Goal: Find contact information: Find contact information

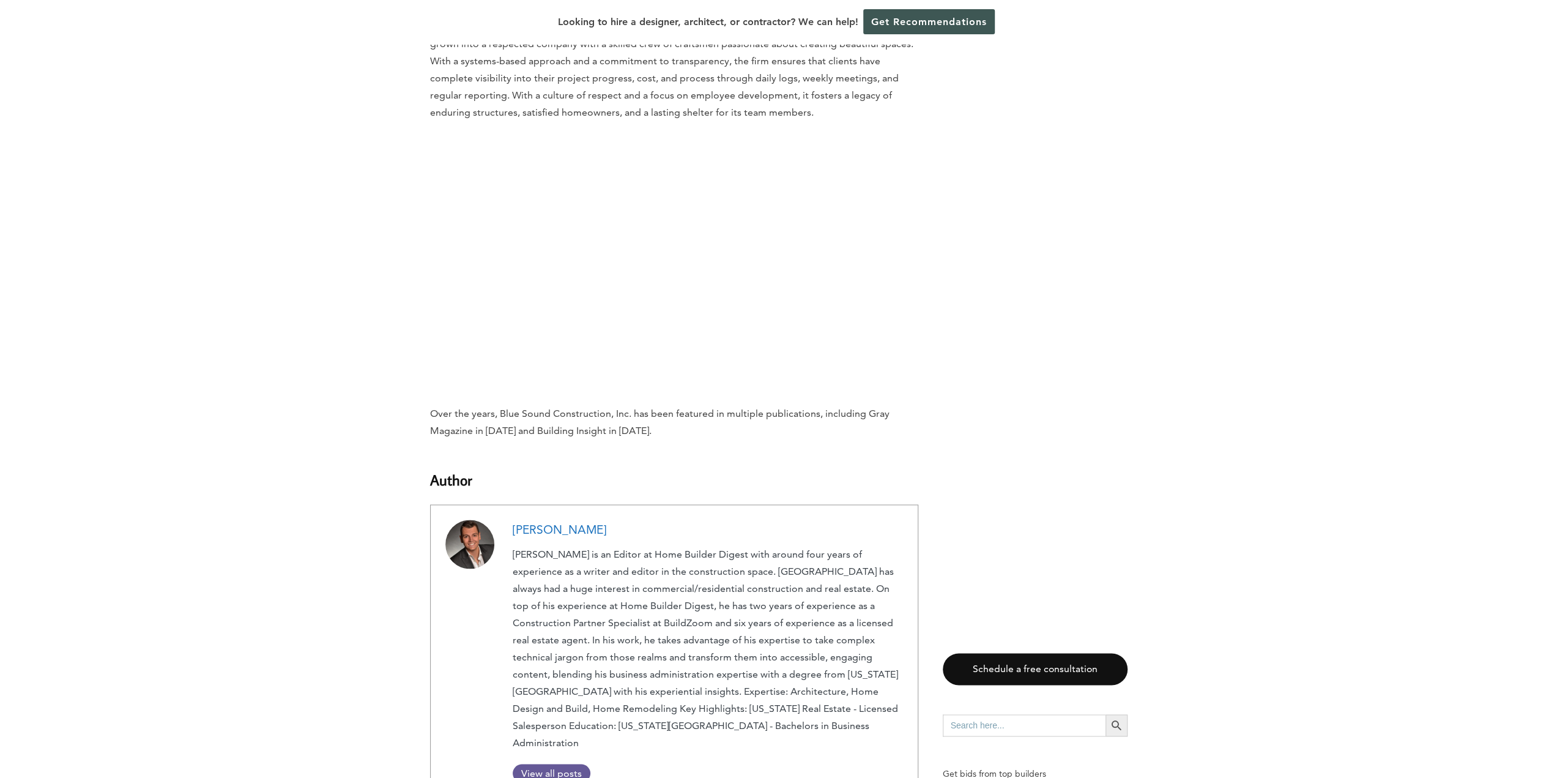
scroll to position [6228, 0]
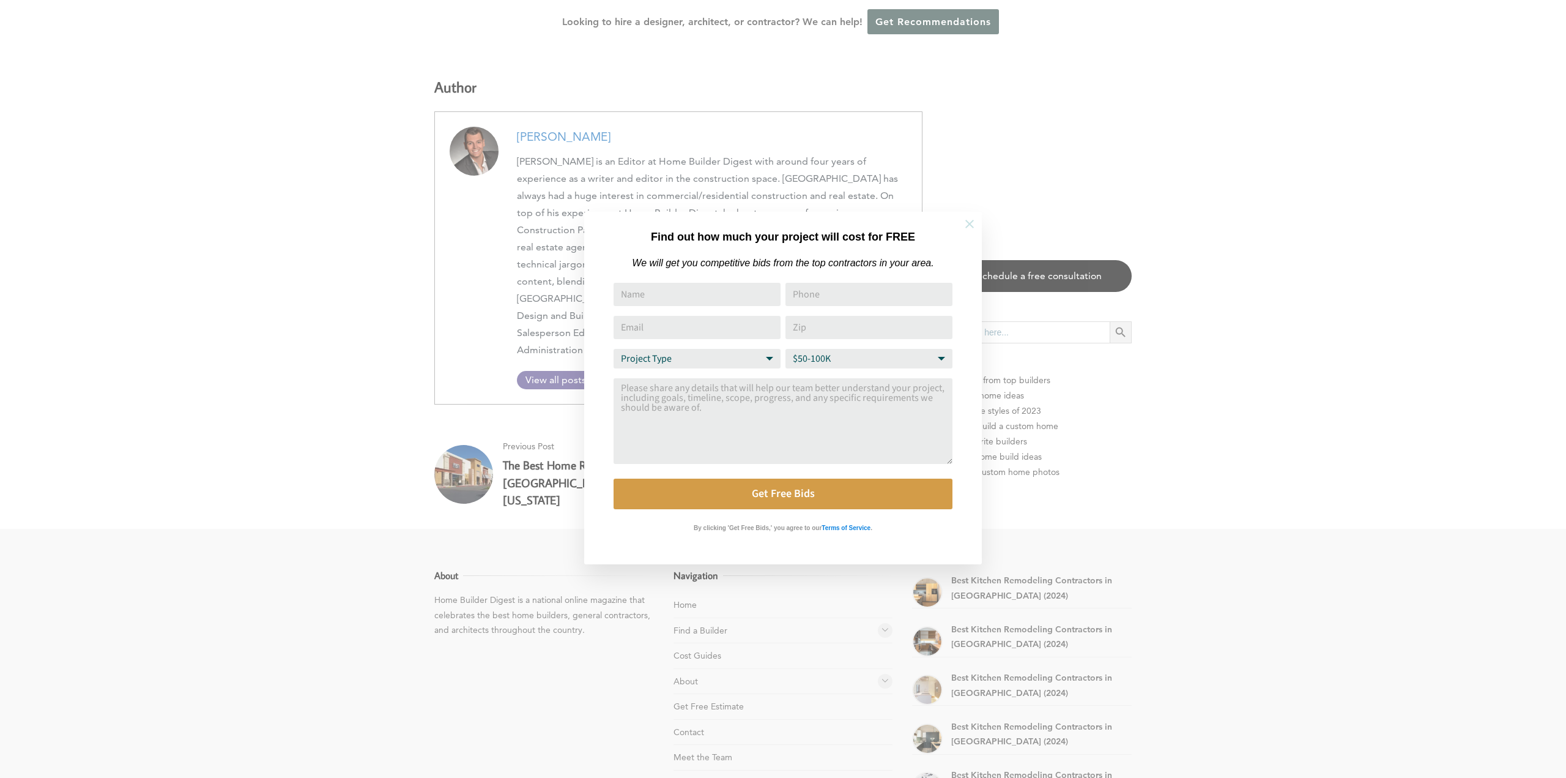
click at [972, 222] on icon at bounding box center [969, 223] width 13 height 13
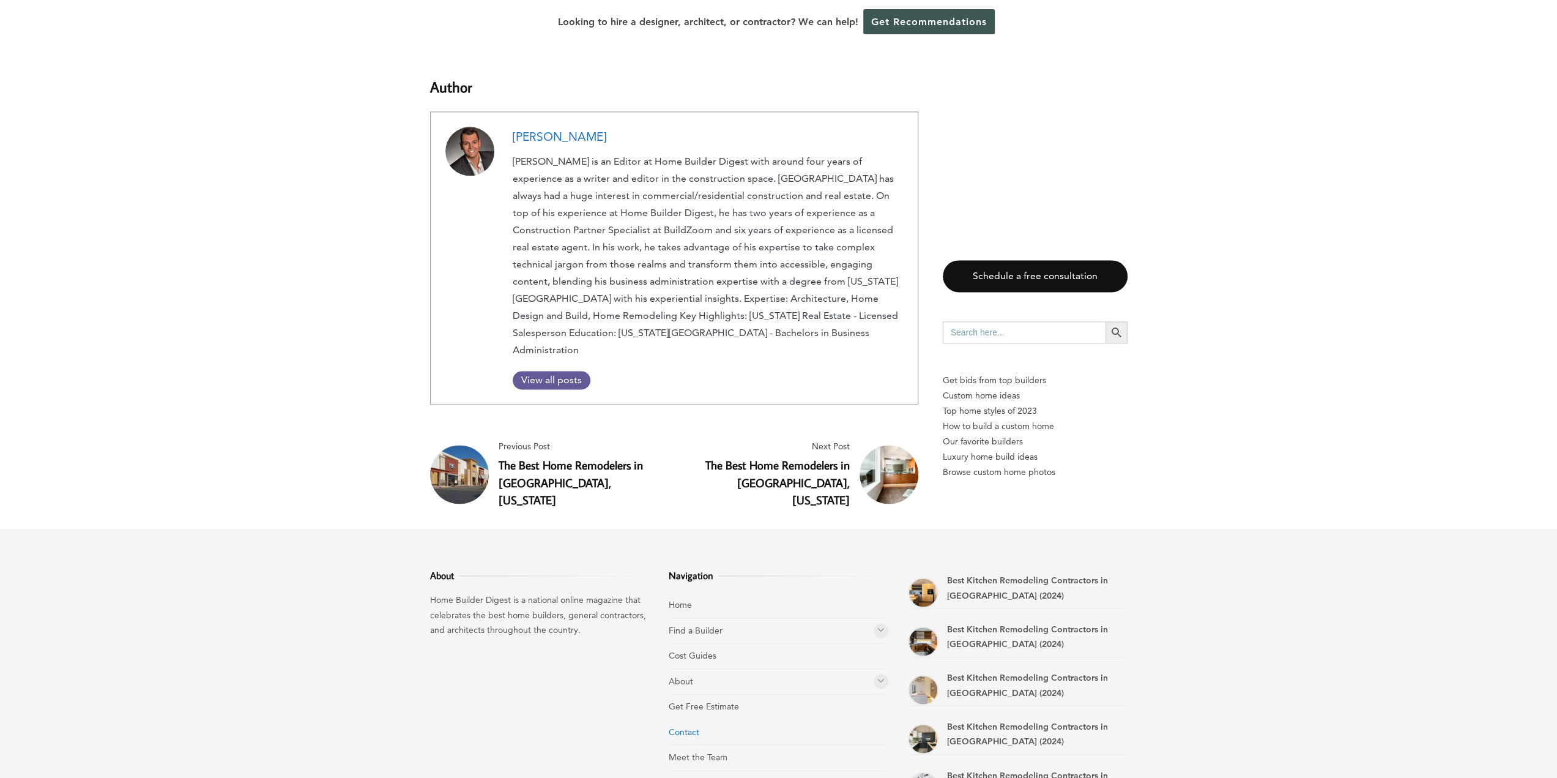
click at [671, 726] on link "Contact" at bounding box center [684, 731] width 31 height 11
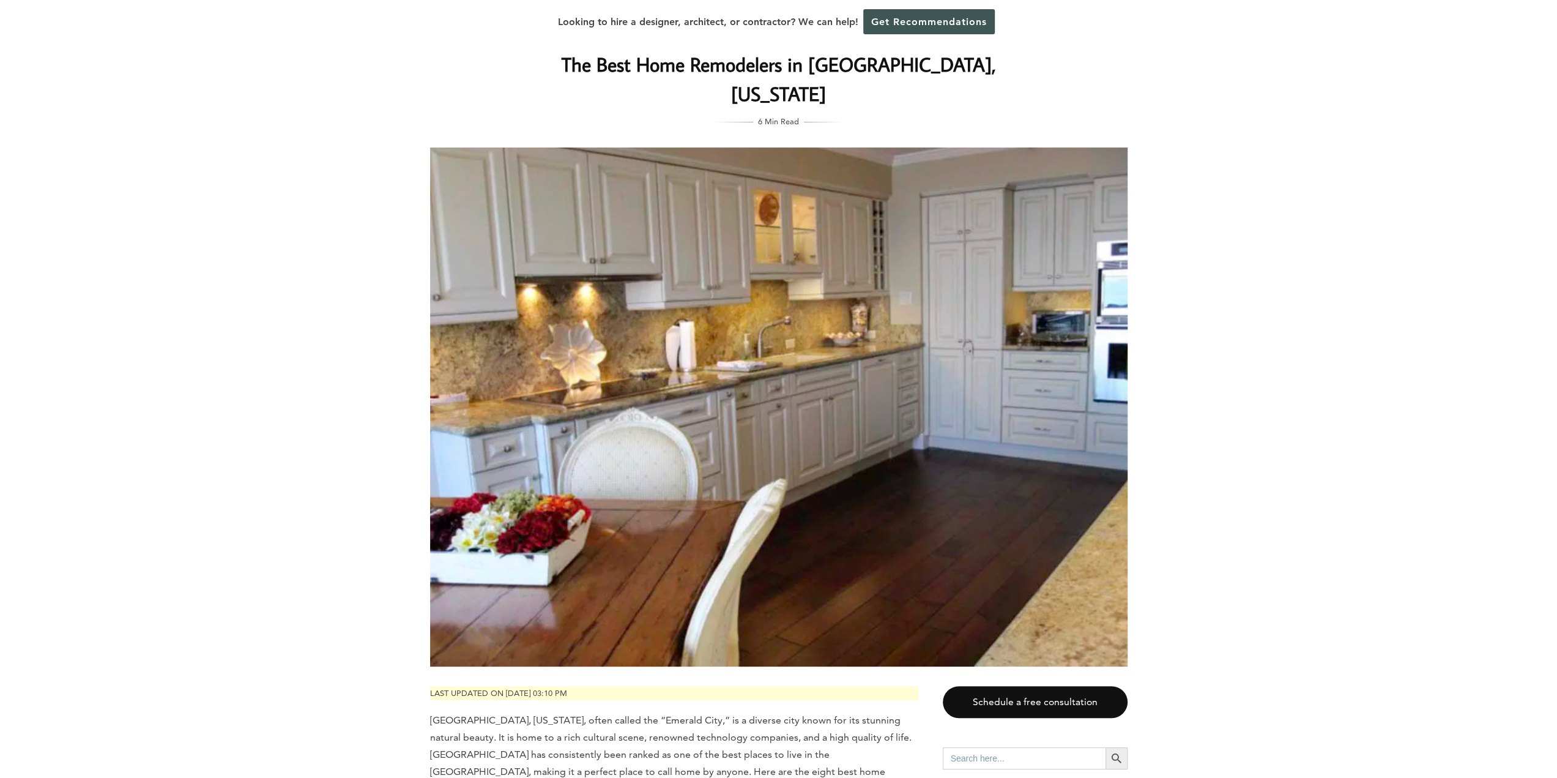
scroll to position [0, 0]
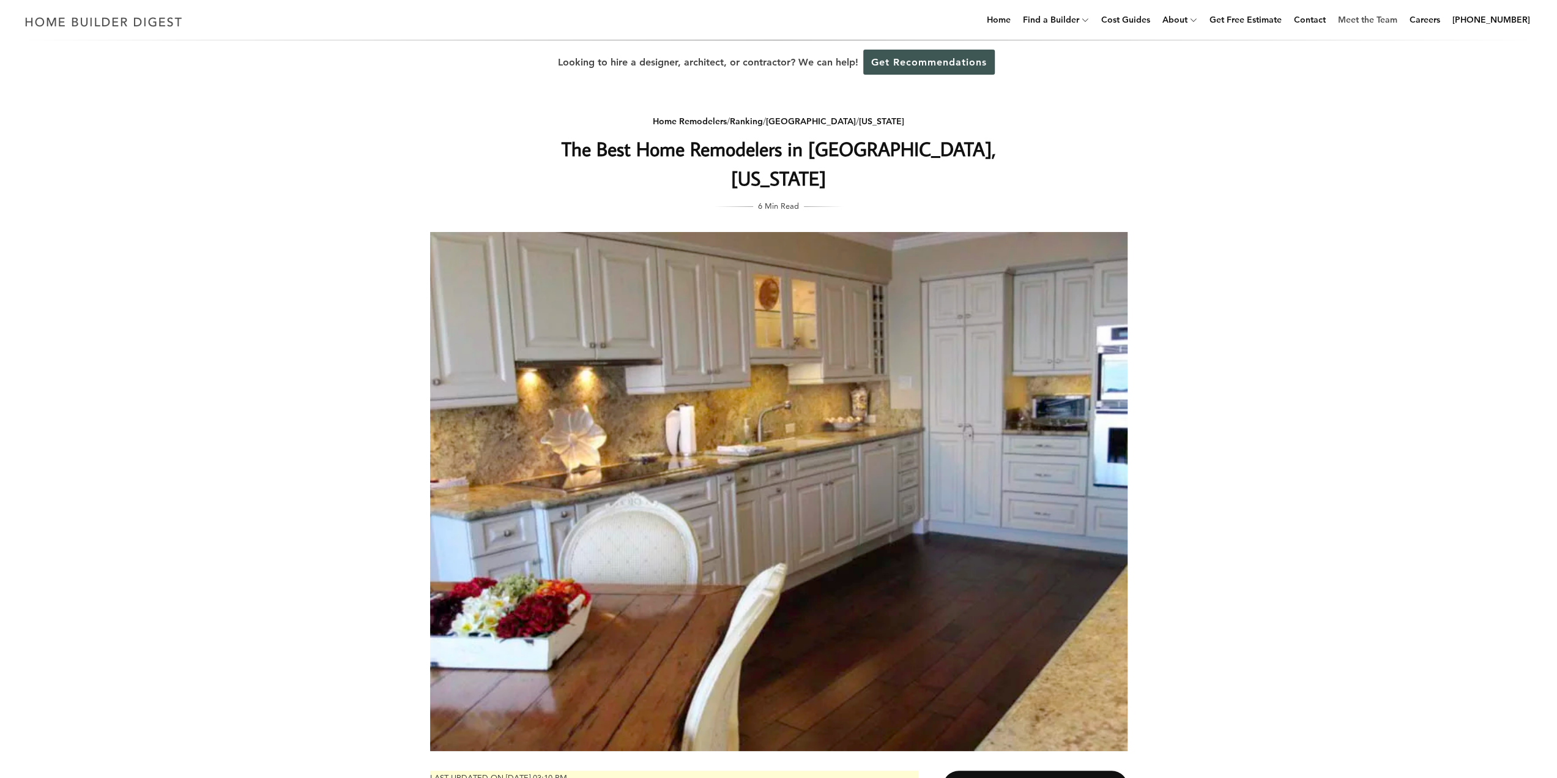
click at [1370, 17] on link "Meet the Team" at bounding box center [1367, 19] width 69 height 39
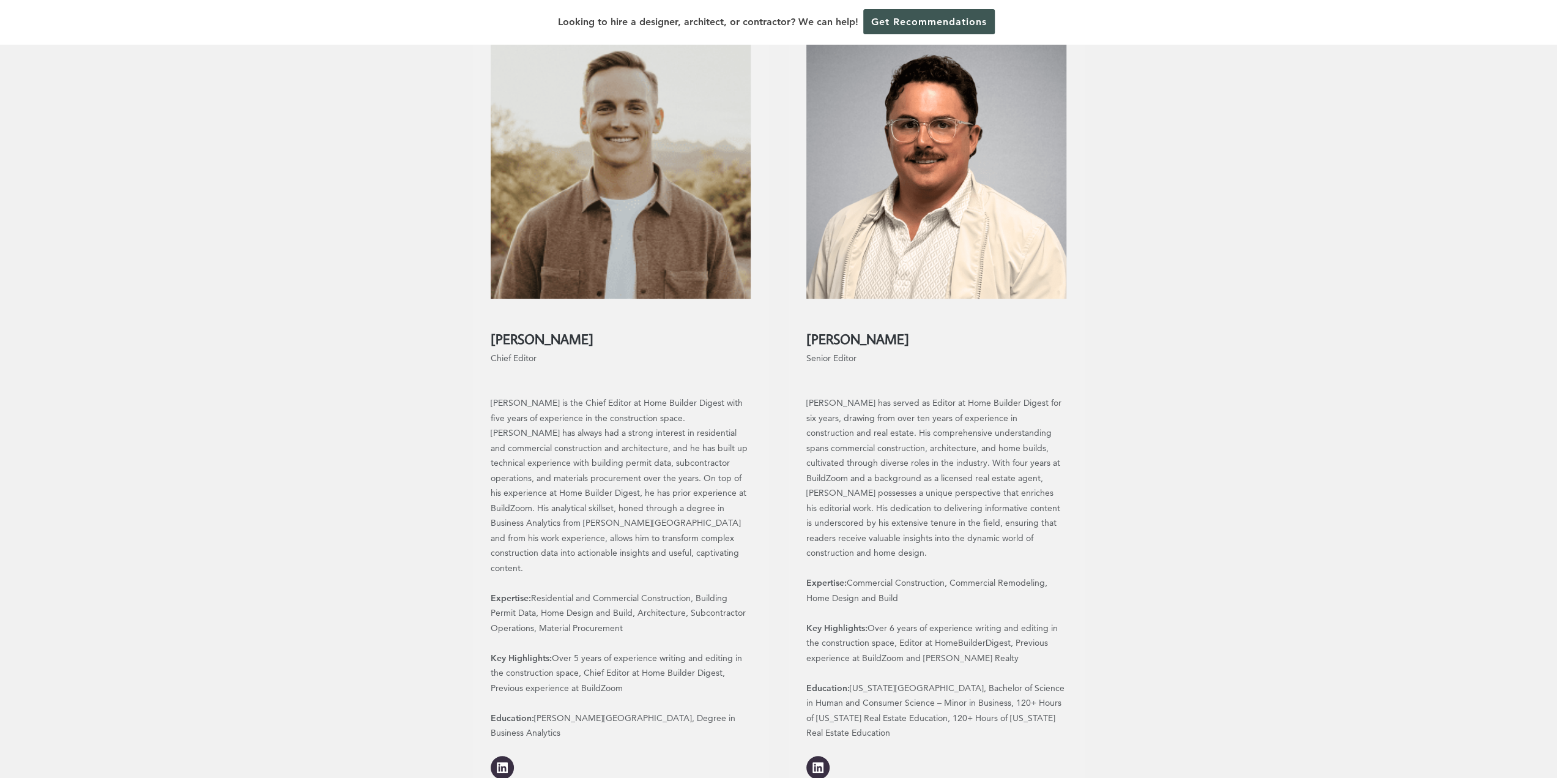
scroll to position [219, 0]
click at [523, 338] on h2 "Alex Mericle" at bounding box center [621, 333] width 260 height 30
click at [524, 338] on h2 "Alex Mericle" at bounding box center [621, 333] width 260 height 30
click at [525, 342] on h2 "Alex Mericle" at bounding box center [621, 333] width 260 height 30
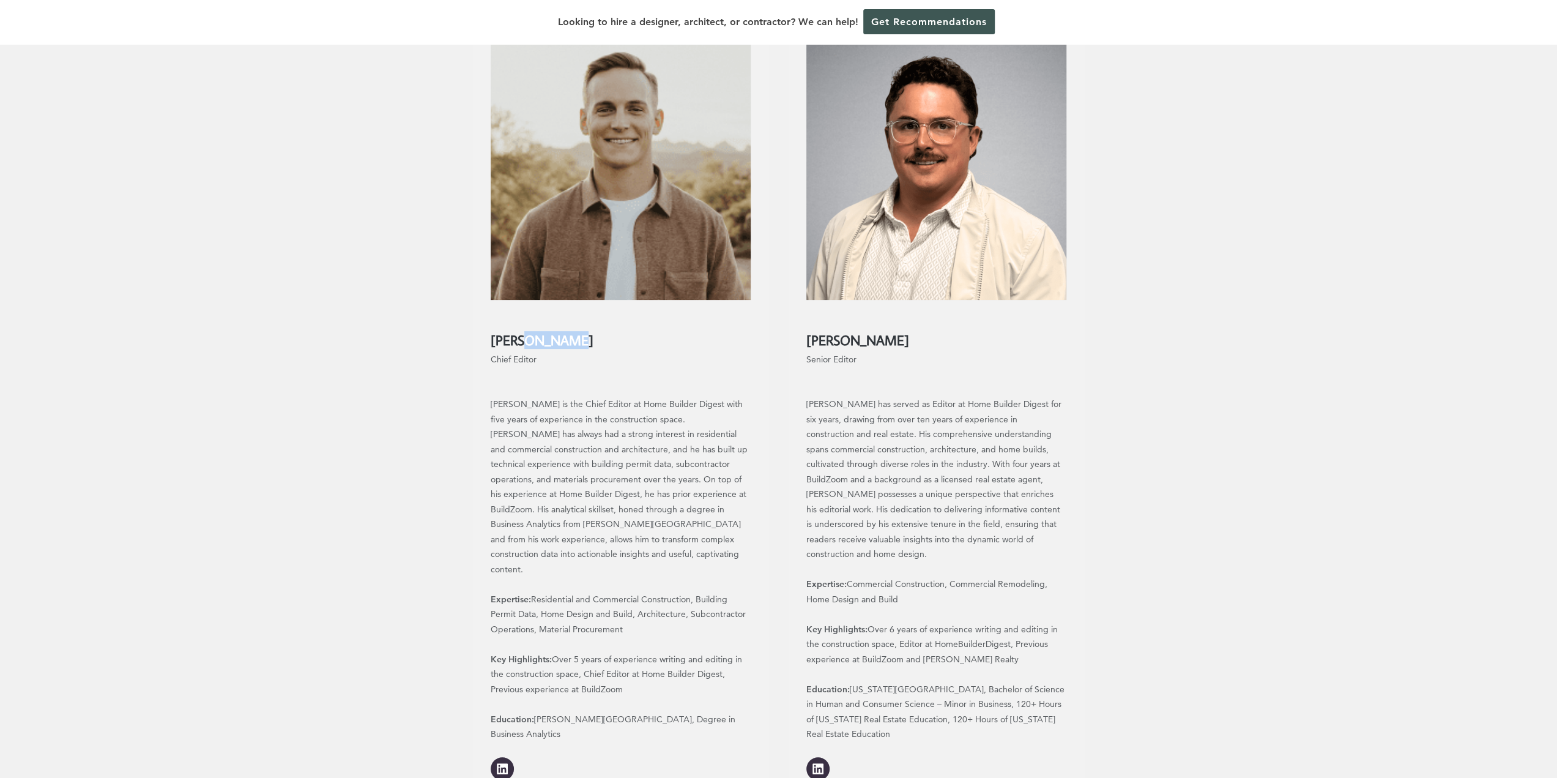
click at [525, 342] on h2 "Alex Mericle" at bounding box center [621, 333] width 260 height 30
